Goal: Navigation & Orientation: Find specific page/section

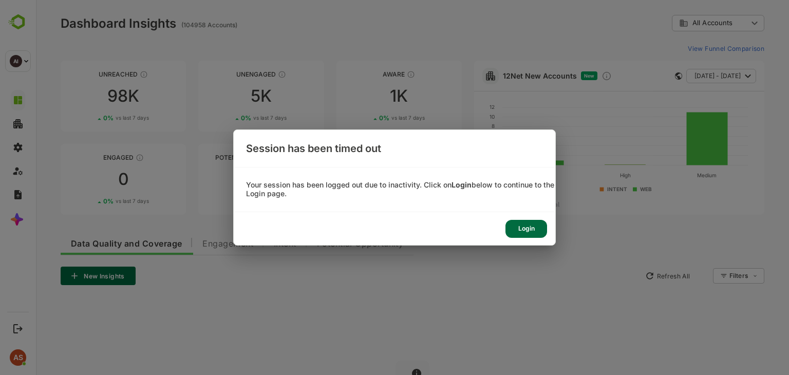
click at [519, 227] on div "Login" at bounding box center [526, 229] width 42 height 18
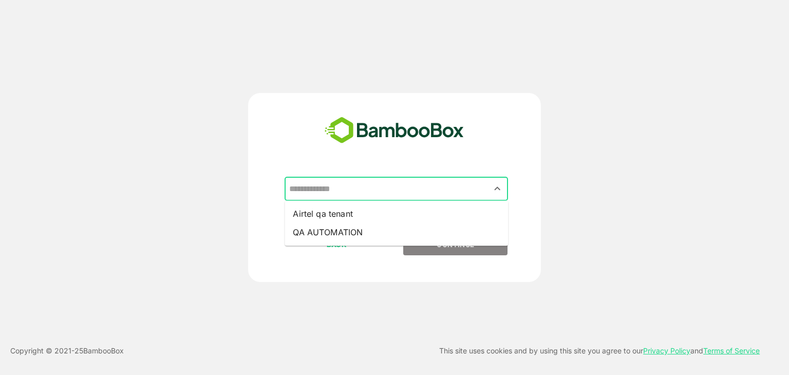
click at [435, 181] on input "text" at bounding box center [396, 189] width 219 height 20
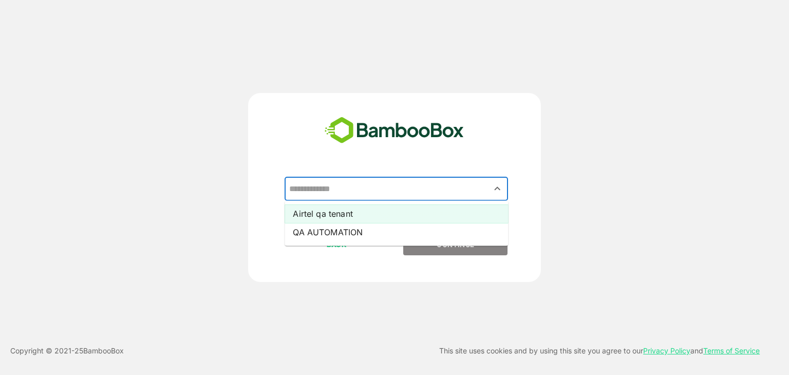
click at [384, 212] on li "Airtel qa tenant" at bounding box center [396, 213] width 223 height 18
type input "**********"
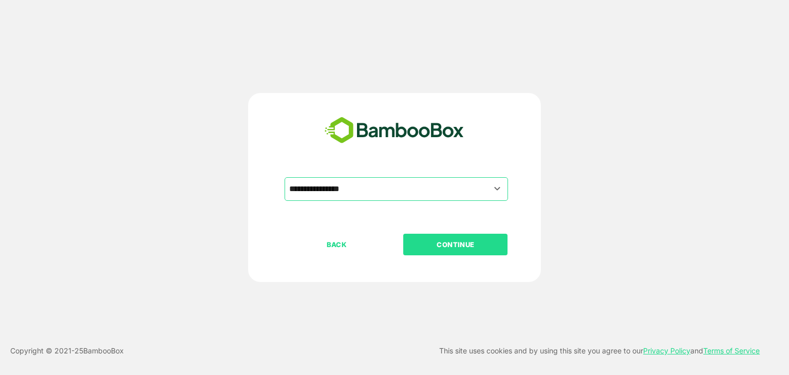
click at [423, 246] on p "CONTINUE" at bounding box center [455, 244] width 103 height 11
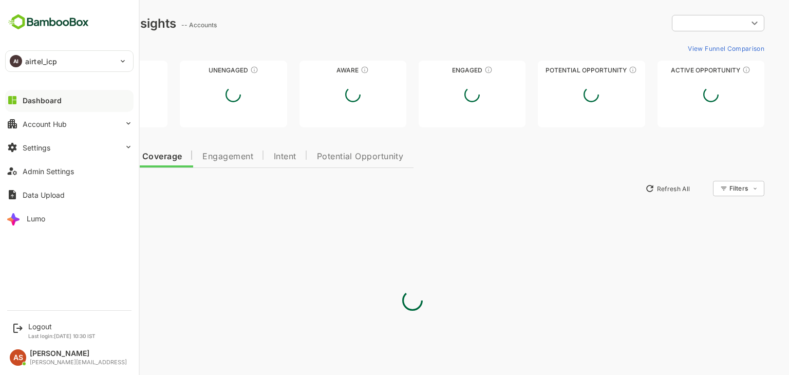
type input "**********"
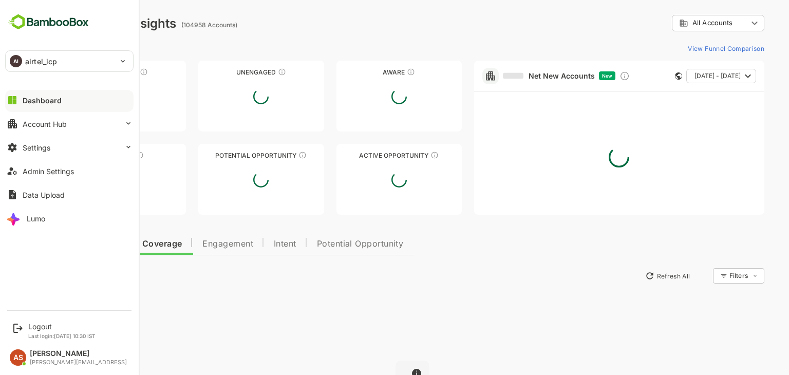
click at [61, 100] on button "Dashboard" at bounding box center [69, 100] width 128 height 21
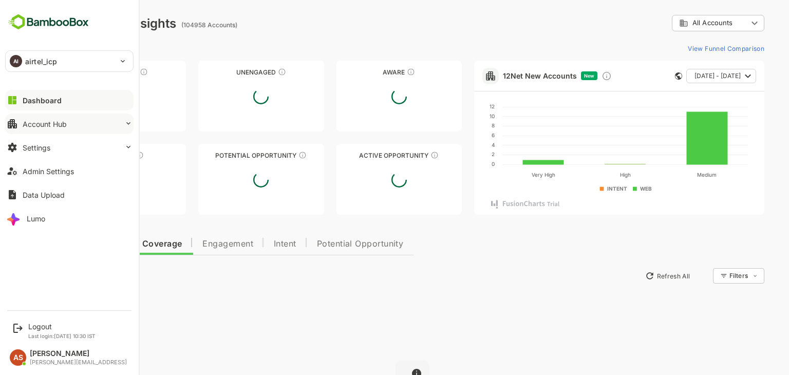
click at [64, 127] on div "Account Hub" at bounding box center [45, 124] width 44 height 9
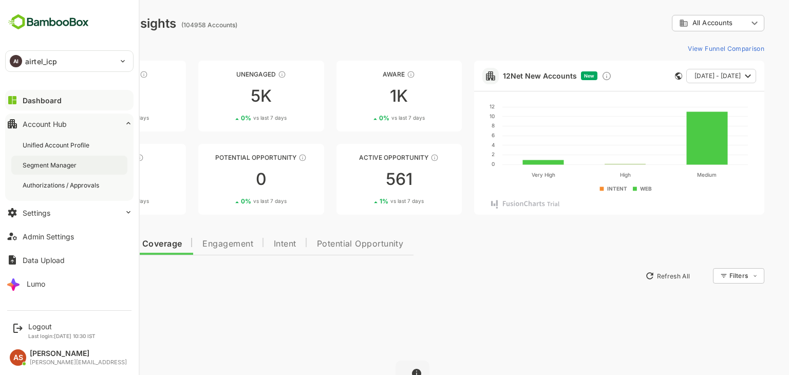
click at [58, 165] on div "Segment Manager" at bounding box center [51, 165] width 56 height 9
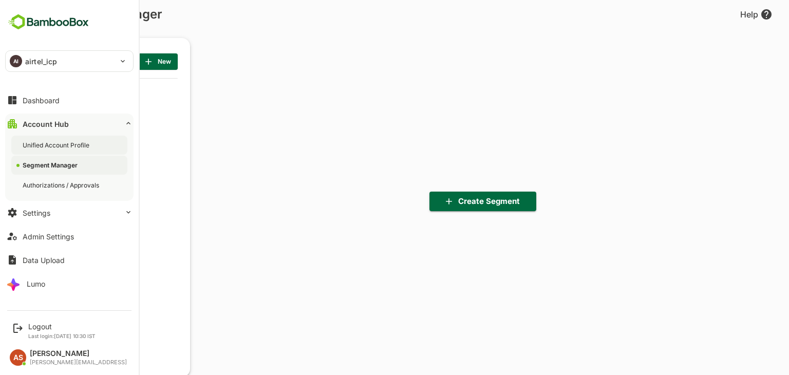
scroll to position [260, 127]
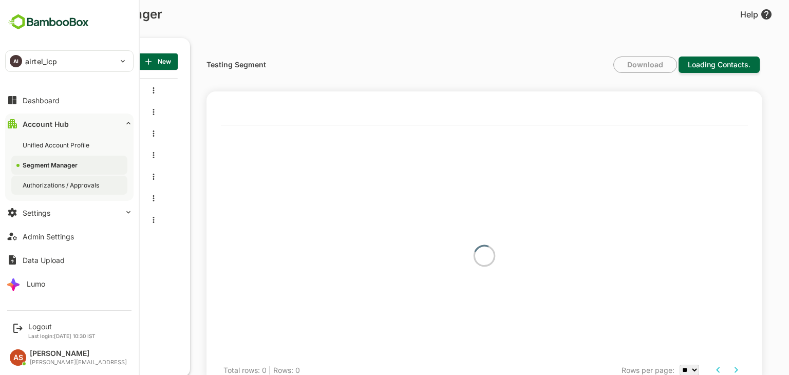
click at [72, 190] on div "Authorizations / Approvals" at bounding box center [69, 185] width 116 height 19
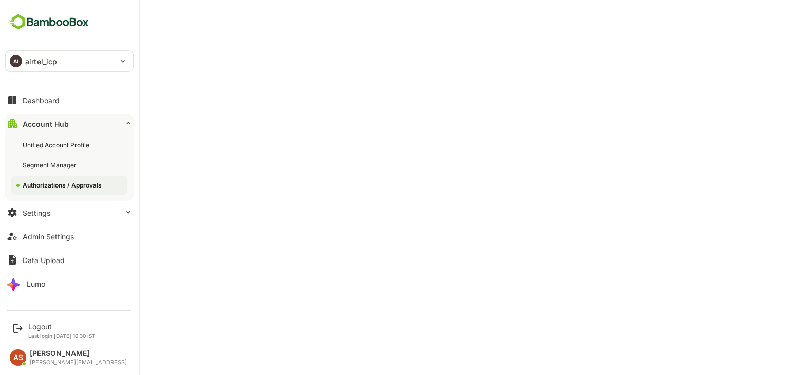
click at [41, 183] on div "Authorizations / Approvals" at bounding box center [63, 185] width 81 height 9
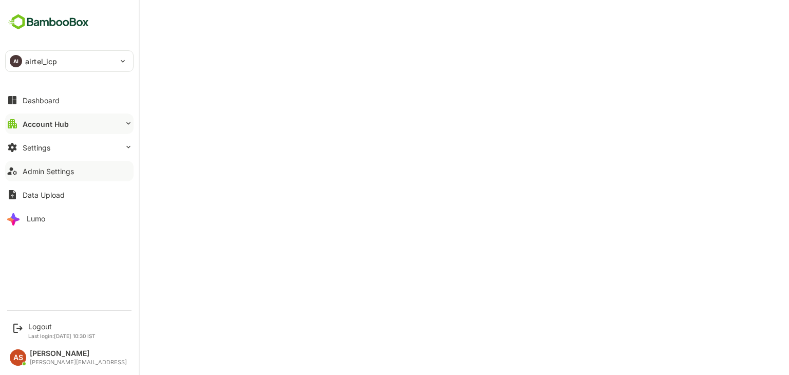
click at [31, 167] on div "Admin Settings" at bounding box center [48, 171] width 51 height 9
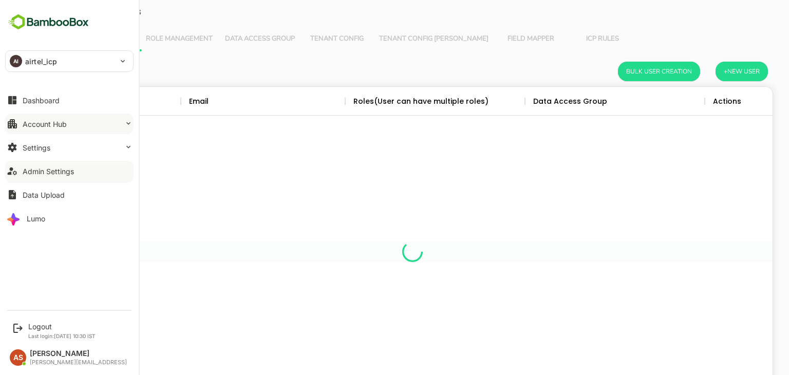
scroll to position [293, 705]
click at [57, 124] on div "Account Hub" at bounding box center [45, 124] width 44 height 9
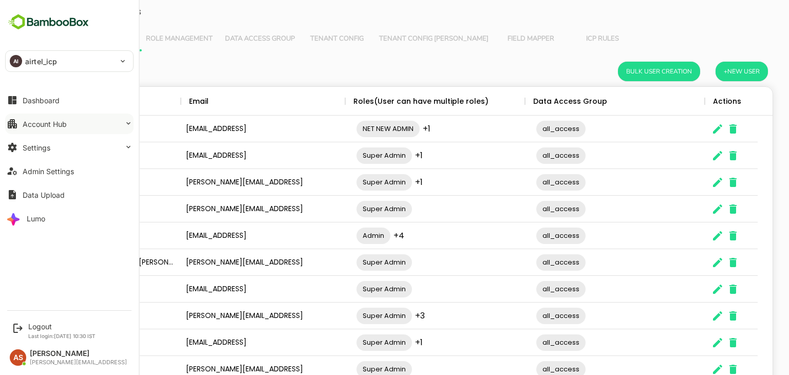
click at [49, 123] on div "Account Hub" at bounding box center [45, 124] width 44 height 9
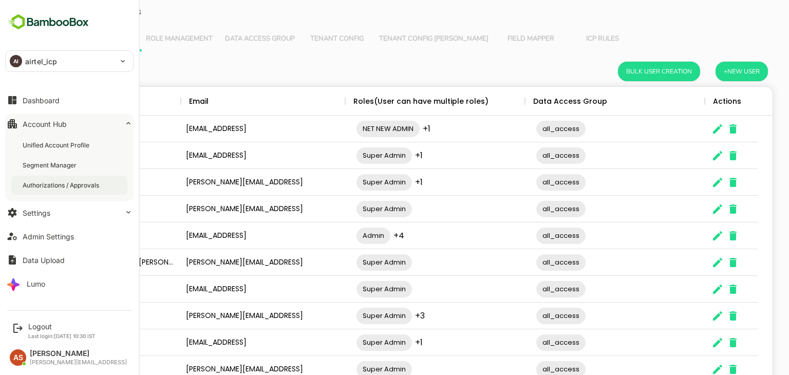
click at [52, 185] on div "Authorizations / Approvals" at bounding box center [62, 185] width 79 height 9
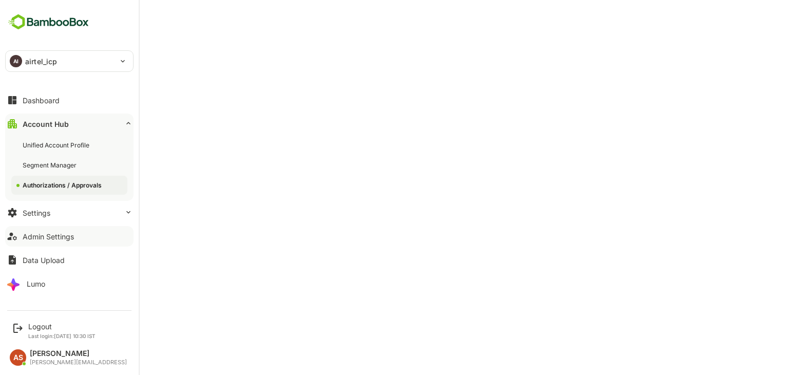
click at [48, 233] on div "Admin Settings" at bounding box center [48, 236] width 51 height 9
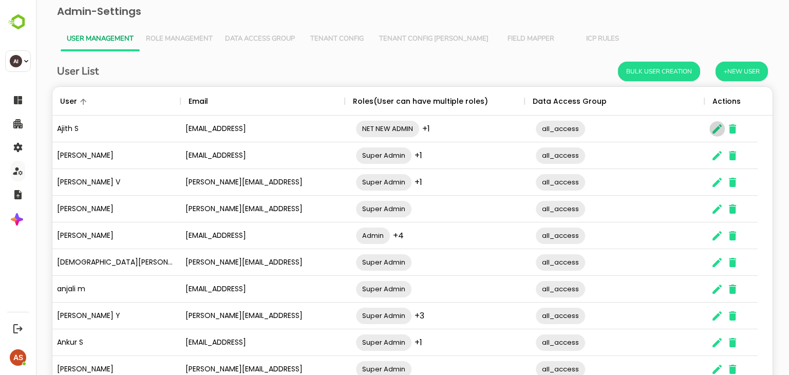
click at [716, 130] on icon "The User Data" at bounding box center [716, 128] width 9 height 9
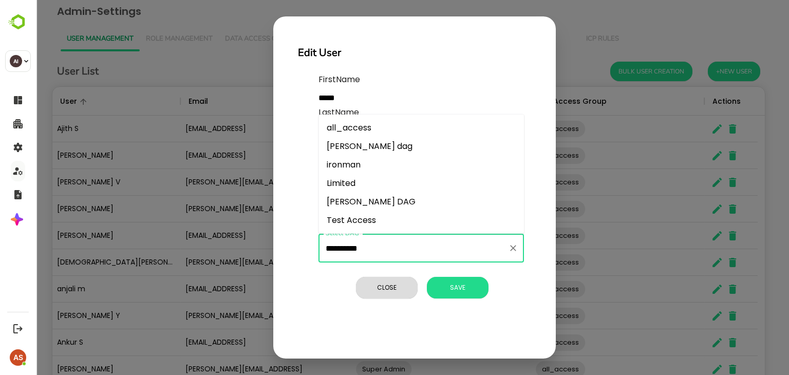
click at [480, 257] on input "**********" at bounding box center [413, 248] width 181 height 20
click at [400, 245] on input "**********" at bounding box center [413, 248] width 181 height 20
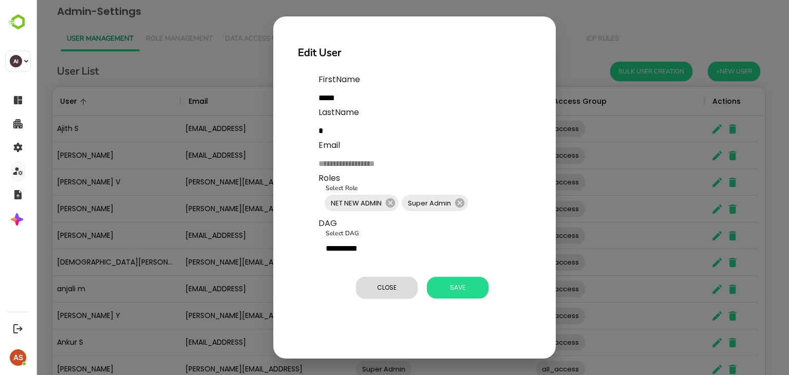
click at [327, 307] on div "**********" at bounding box center [415, 190] width 258 height 243
click at [397, 286] on span "Close" at bounding box center [386, 287] width 51 height 13
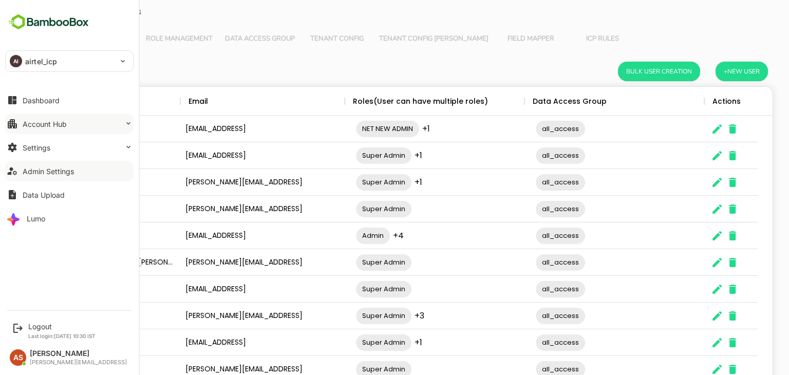
click at [55, 122] on div "Account Hub" at bounding box center [45, 124] width 44 height 9
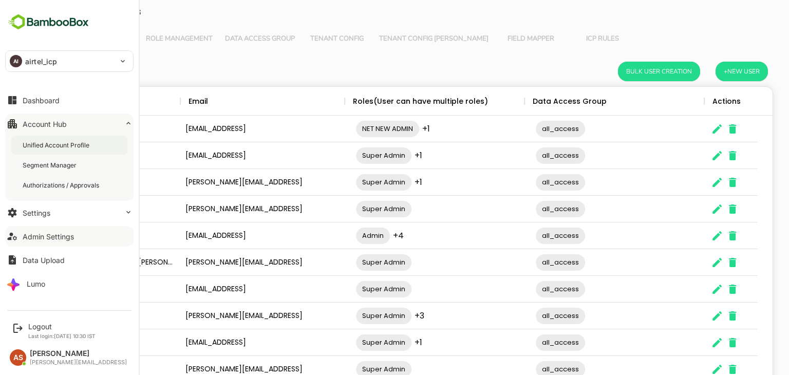
click at [59, 143] on div "Unified Account Profile" at bounding box center [57, 145] width 69 height 9
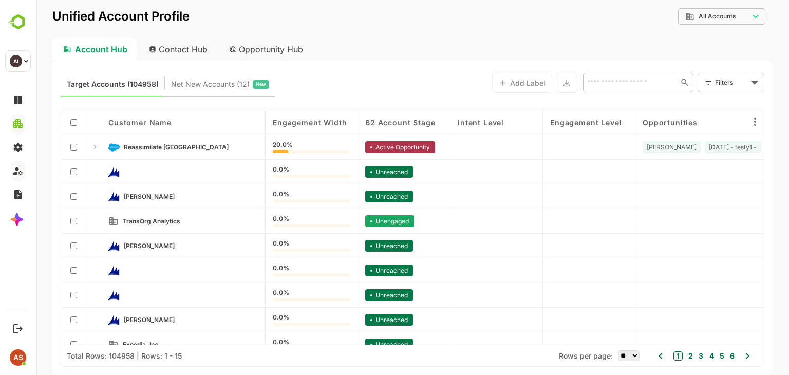
scroll to position [162, 0]
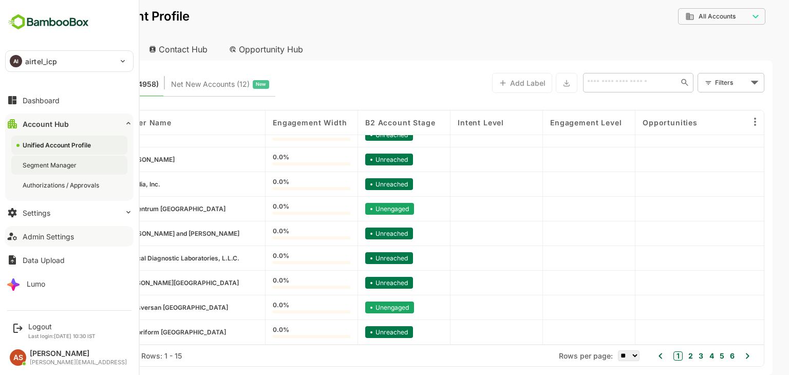
click at [65, 167] on div "Segment Manager" at bounding box center [51, 165] width 56 height 9
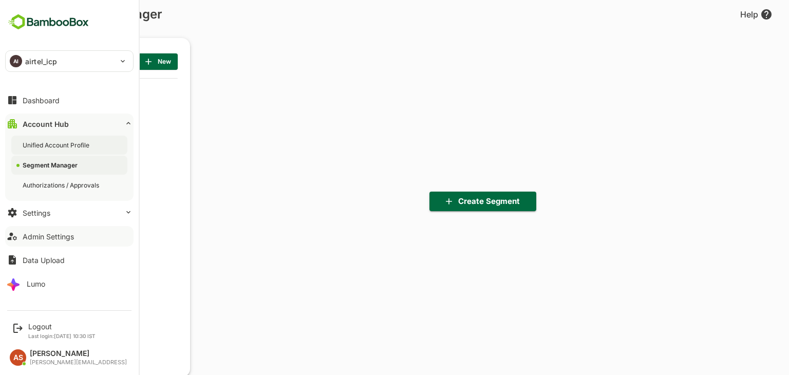
scroll to position [260, 127]
click at [49, 147] on div "Unified Account Profile" at bounding box center [57, 145] width 69 height 9
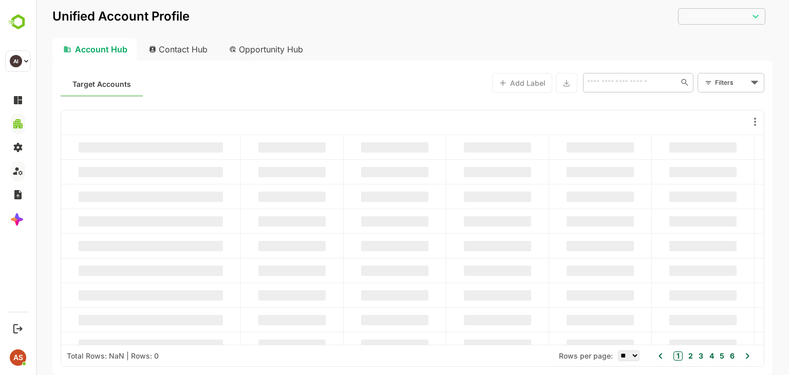
type input "**********"
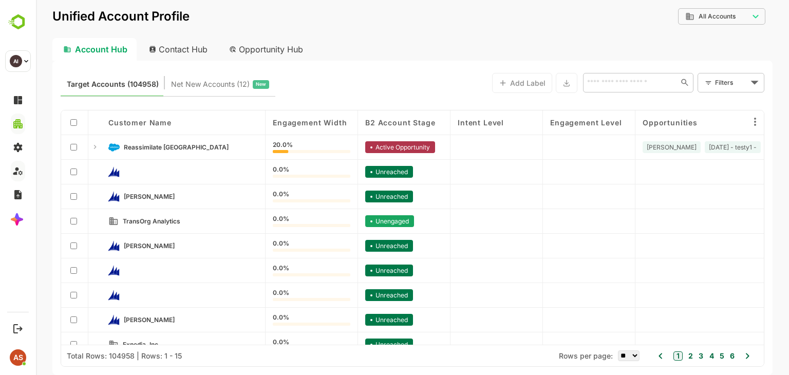
scroll to position [142, 0]
